Goal: Feedback & Contribution: Contribute content

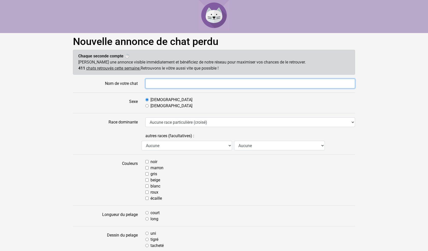
click at [151, 83] on input "Nom de votre chat" at bounding box center [251, 84] width 210 height 10
type input "Nala"
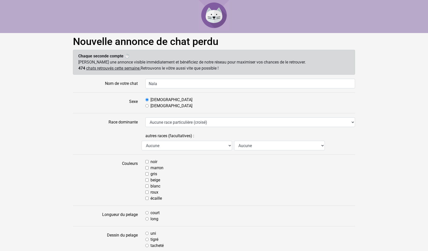
click at [147, 106] on input "Femelle" at bounding box center [147, 105] width 3 height 3
radio input "true"
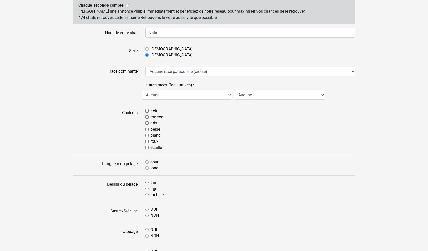
scroll to position [76, 0]
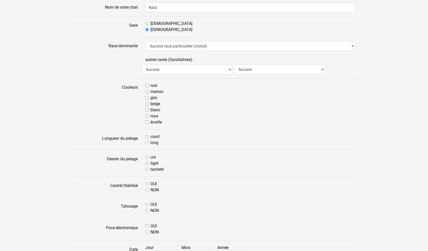
click at [148, 86] on input "noir" at bounding box center [147, 85] width 3 height 3
checkbox input "true"
click at [147, 110] on input "blanc" at bounding box center [147, 109] width 3 height 3
checkbox input "true"
click at [147, 137] on input "court" at bounding box center [147, 136] width 3 height 3
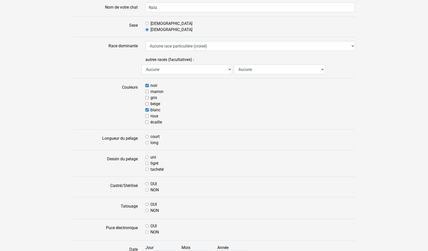
radio input "true"
click at [148, 157] on input "uni" at bounding box center [147, 157] width 3 height 3
radio input "true"
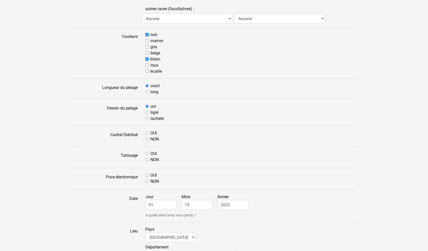
scroll to position [153, 0]
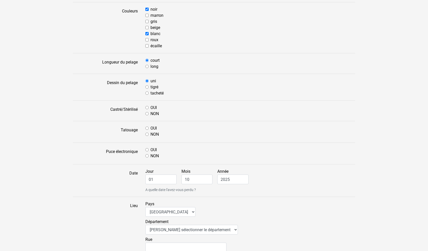
click at [147, 107] on input "OUI" at bounding box center [147, 107] width 3 height 3
radio input "true"
click at [147, 133] on input "NON" at bounding box center [147, 134] width 3 height 3
radio input "true"
click at [147, 149] on input "OUI" at bounding box center [147, 149] width 3 height 3
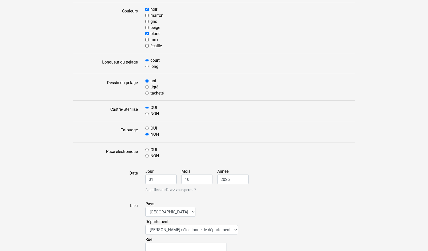
radio input "true"
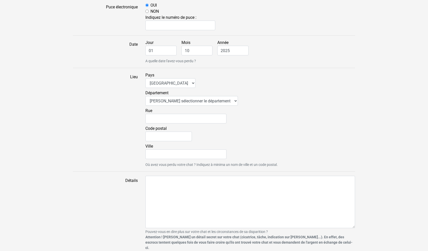
scroll to position [221, 0]
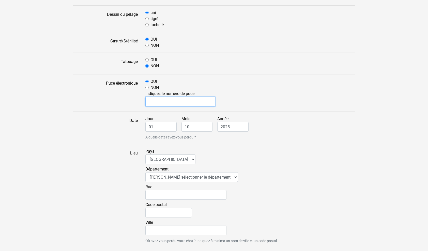
click at [154, 102] on input "text" at bounding box center [181, 102] width 70 height 10
type input "250268731881712"
click at [156, 126] on input "01" at bounding box center [161, 127] width 31 height 10
drag, startPoint x: 156, startPoint y: 126, endPoint x: 149, endPoint y: 126, distance: 7.6
click at [149, 126] on input "01" at bounding box center [161, 127] width 31 height 10
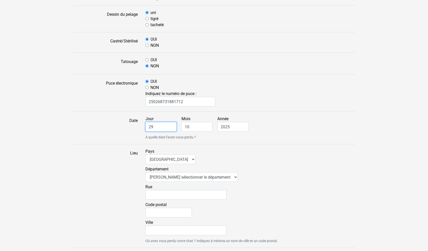
type input "29"
drag, startPoint x: 190, startPoint y: 126, endPoint x: 184, endPoint y: 127, distance: 5.7
click at [185, 127] on input "10" at bounding box center [197, 127] width 31 height 10
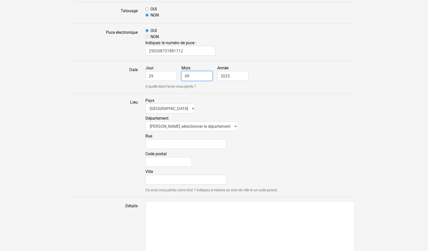
type input "09"
click at [220, 125] on select "Veuillez sélectionner le département 01 - Ain 02 - Aisne 03 - Allier 04 - Alpes…" at bounding box center [192, 127] width 93 height 10
select select "95"
click at [146, 122] on select "Veuillez sélectionner le département 01 - Ain 02 - Aisne 03 - Allier 04 - Alpes…" at bounding box center [192, 127] width 93 height 10
click at [160, 143] on input "Rue" at bounding box center [186, 144] width 81 height 10
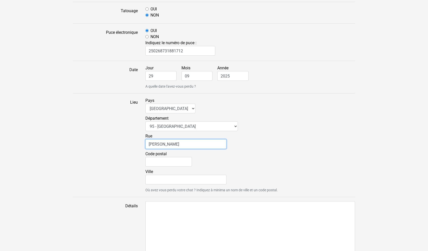
type input "de Mours"
click at [162, 161] on input "Code postal" at bounding box center [169, 162] width 47 height 10
type input "95590"
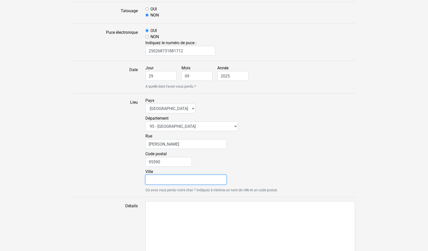
click at [166, 178] on input "Ville" at bounding box center [186, 180] width 81 height 10
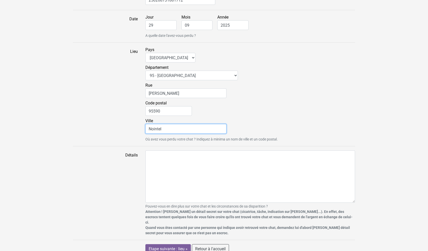
type input "Nointel"
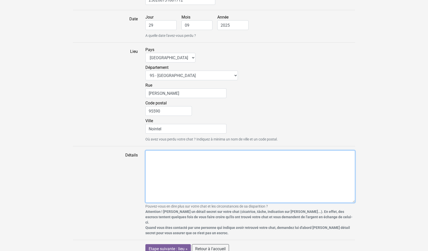
click at [154, 156] on textarea "Détails" at bounding box center [251, 177] width 210 height 52
paste textarea "Chatte noire et blanche poils courts, très craintive, 8 ans, pucée mais pas tat…"
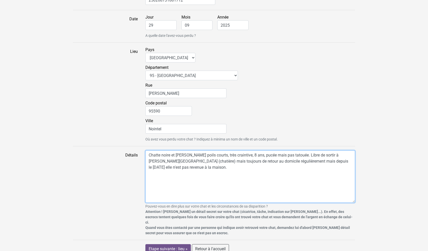
type textarea "Chatte noire et blanche poils courts, très craintive, 8 ans, pucée mais pas tat…"
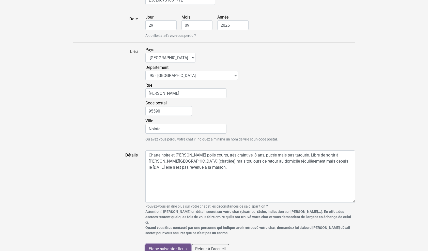
click at [167, 244] on input "Etape suivante : lieu »" at bounding box center [169, 249] width 46 height 10
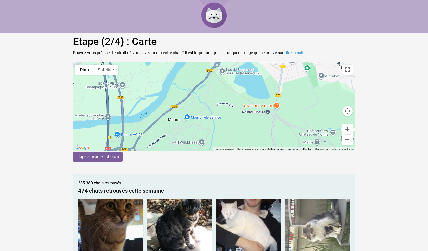
click at [348, 129] on button "Zoom avant" at bounding box center [348, 129] width 10 height 10
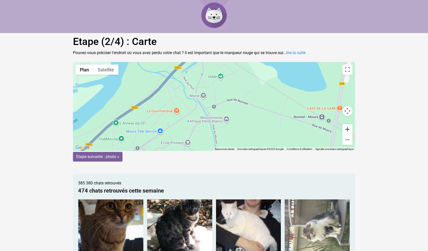
click at [348, 129] on button "Zoom avant" at bounding box center [348, 129] width 10 height 10
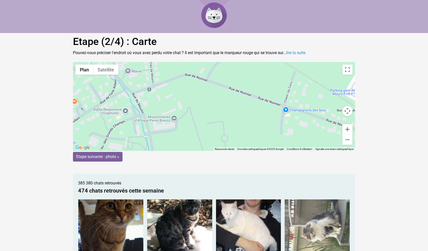
drag, startPoint x: 308, startPoint y: 128, endPoint x: 243, endPoint y: 111, distance: 67.6
click at [243, 111] on div "Pour activer le glissement avec le clavier, appuyez sur Alt+Entrée. Une fois ce…" at bounding box center [214, 106] width 282 height 89
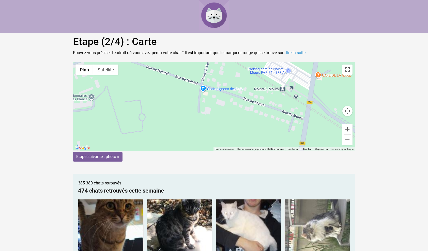
drag, startPoint x: 266, startPoint y: 123, endPoint x: 183, endPoint y: 101, distance: 85.5
click at [183, 101] on div "Pour activer le glissement avec le clavier, appuyez sur Alt+Entrée. Une fois ce…" at bounding box center [214, 106] width 282 height 89
click at [253, 102] on div "Pour activer le glissement avec le clavier, appuyez sur Alt+Entrée. Une fois ce…" at bounding box center [214, 106] width 282 height 89
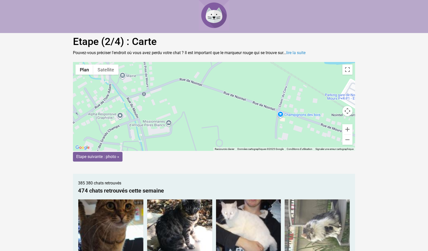
drag, startPoint x: 175, startPoint y: 110, endPoint x: 251, endPoint y: 136, distance: 80.8
click at [251, 136] on div "Pour activer le glissement avec le clavier, appuyez sur Alt+Entrée. Une fois ce…" at bounding box center [214, 106] width 282 height 89
click at [296, 52] on link "lire la suite" at bounding box center [295, 52] width 19 height 5
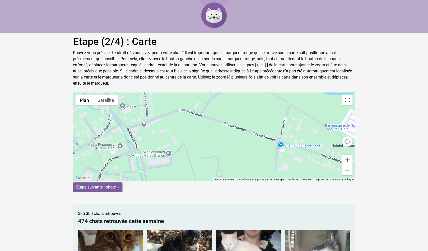
drag, startPoint x: 144, startPoint y: 120, endPoint x: 335, endPoint y: 155, distance: 194.0
click at [335, 160] on gmp-advanced-marker at bounding box center [335, 160] width 0 height 0
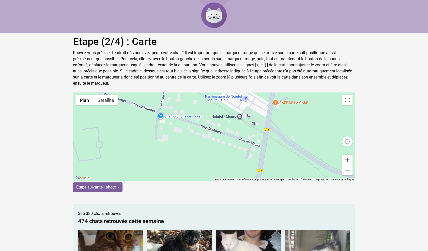
drag, startPoint x: 296, startPoint y: 168, endPoint x: 176, endPoint y: 139, distance: 124.1
click at [176, 139] on div "Pour activer le glissement avec le clavier, appuyez sur Alt+Entrée. Une fois ce…" at bounding box center [214, 137] width 282 height 89
click at [349, 159] on button "Zoom avant" at bounding box center [348, 160] width 10 height 10
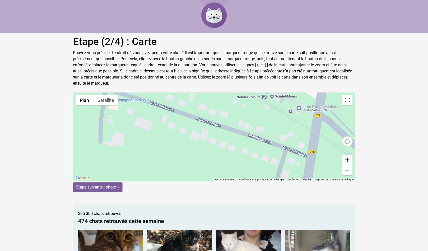
click at [349, 159] on button "Zoom avant" at bounding box center [348, 160] width 10 height 10
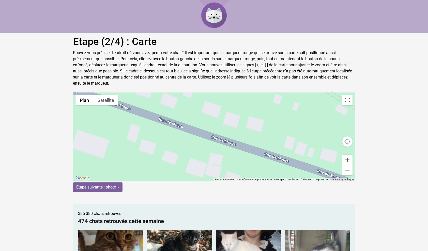
drag, startPoint x: 216, startPoint y: 125, endPoint x: 238, endPoint y: 159, distance: 40.2
click at [238, 160] on div "Pour activer le glissement avec le clavier, appuyez sur Alt+Entrée. Une fois ce…" at bounding box center [214, 137] width 282 height 89
drag, startPoint x: 237, startPoint y: 142, endPoint x: 205, endPoint y: 129, distance: 34.7
click at [205, 133] on gmp-advanced-marker at bounding box center [205, 133] width 0 height 0
click at [97, 187] on input "Etape suivante : photo »" at bounding box center [98, 188] width 50 height 10
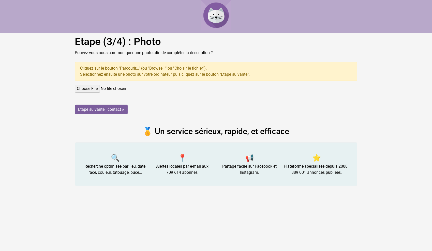
click at [93, 88] on input "file" at bounding box center [216, 89] width 282 height 8
type input "C:\fakepath\DSC00509.JPG"
click at [110, 109] on input "Etape suivante : contact »" at bounding box center [101, 110] width 53 height 10
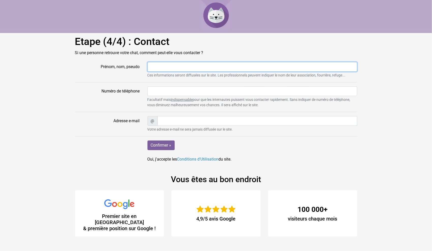
click at [153, 67] on input "Prénom, nom, pseudo" at bounding box center [253, 67] width 210 height 10
type input "Didier Louveau"
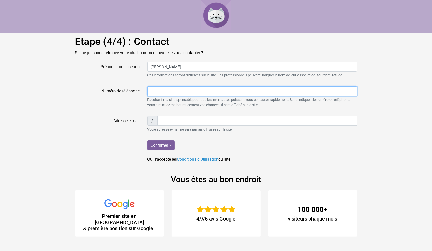
click at [152, 93] on input "Numéro de téléphone" at bounding box center [253, 91] width 210 height 10
type input "0784302363"
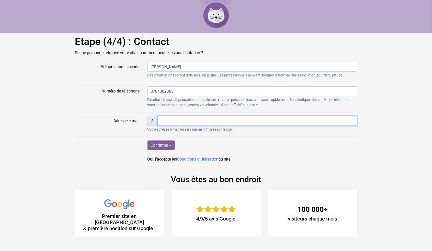
click at [162, 120] on input "Adresse e-mail" at bounding box center [257, 121] width 200 height 10
type input "didcat@bbox.fr"
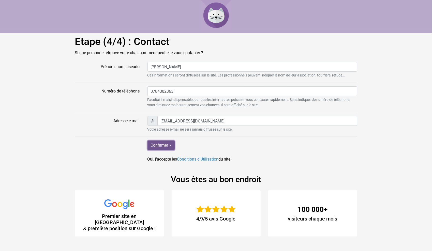
click at [163, 143] on input "Confirmer »" at bounding box center [161, 146] width 27 height 10
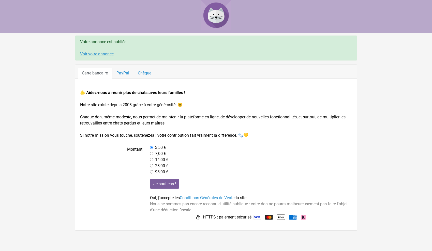
click at [100, 53] on link "Voir votre annonce" at bounding box center [97, 54] width 34 height 5
